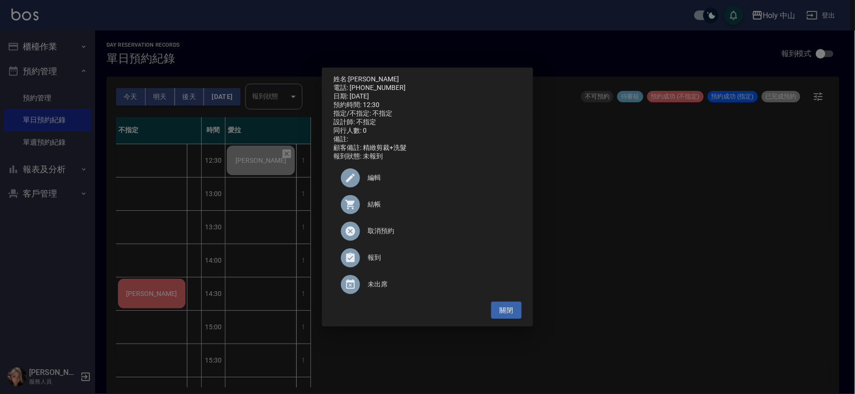
click at [718, 267] on div "姓名: [PERSON_NAME] 電話: [PHONE_NUMBER] 日期: [DATE] 預約時間: 12:30 指定/不指定: 不指定 設計師: 不指…" at bounding box center [427, 197] width 855 height 394
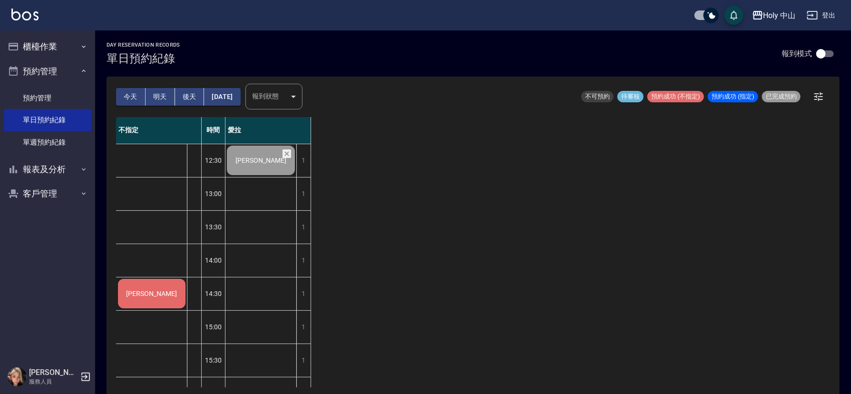
click at [140, 293] on div "[PERSON_NAME]" at bounding box center [152, 293] width 70 height 32
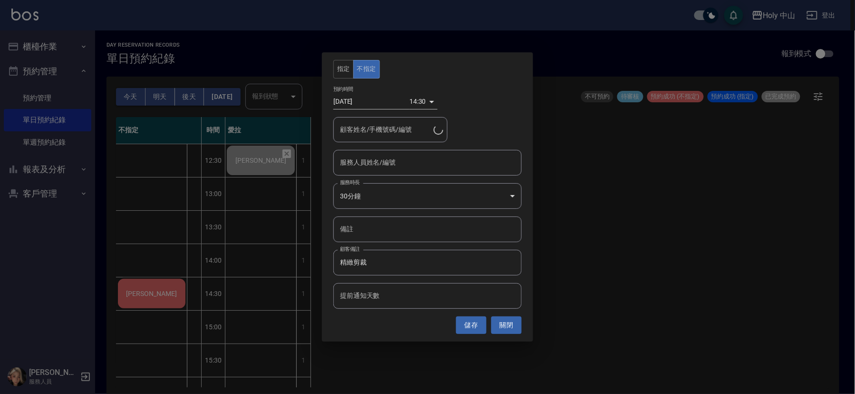
type input "[PERSON_NAME]/0965463859"
click at [494, 157] on input "服務人員姓名/編號" at bounding box center [428, 162] width 180 height 17
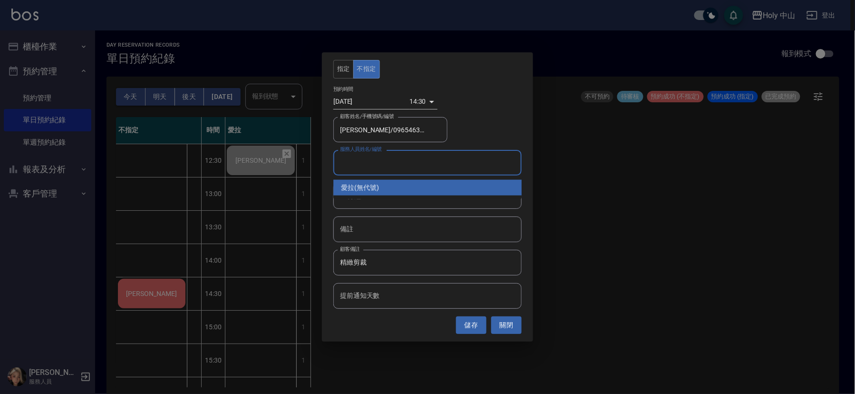
click at [373, 187] on div "愛拉 (無代號)" at bounding box center [427, 188] width 188 height 16
type input "愛拉(無代號)"
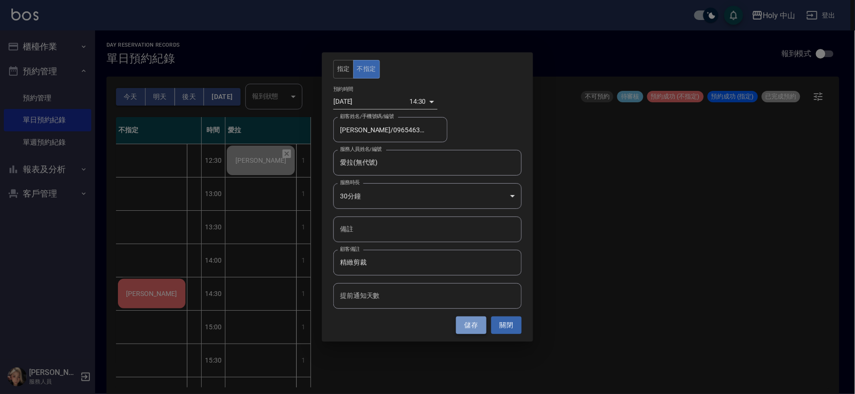
click at [470, 321] on button "儲存" at bounding box center [471, 325] width 30 height 18
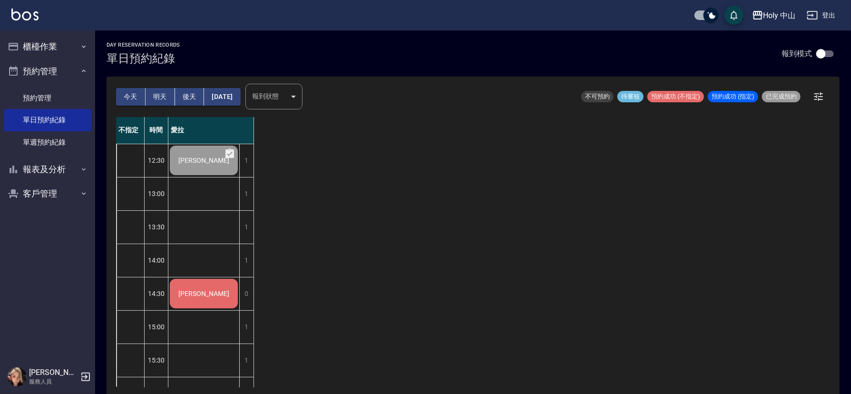
click at [209, 164] on span "[PERSON_NAME]" at bounding box center [203, 161] width 55 height 8
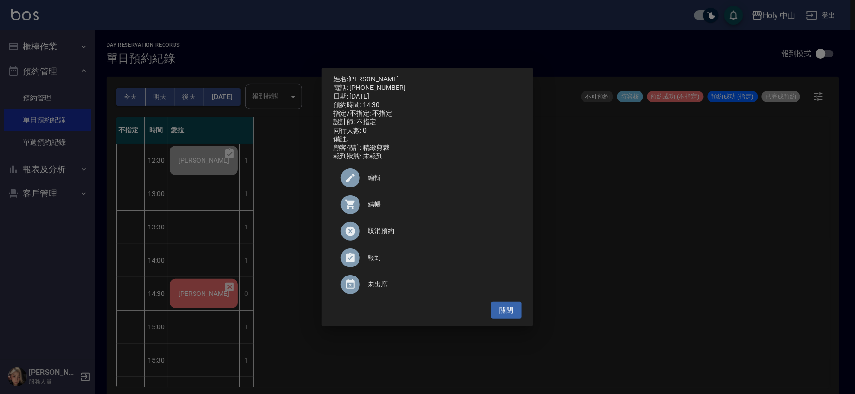
click at [383, 233] on span "取消預約" at bounding box center [441, 231] width 147 height 10
